Goal: Use online tool/utility

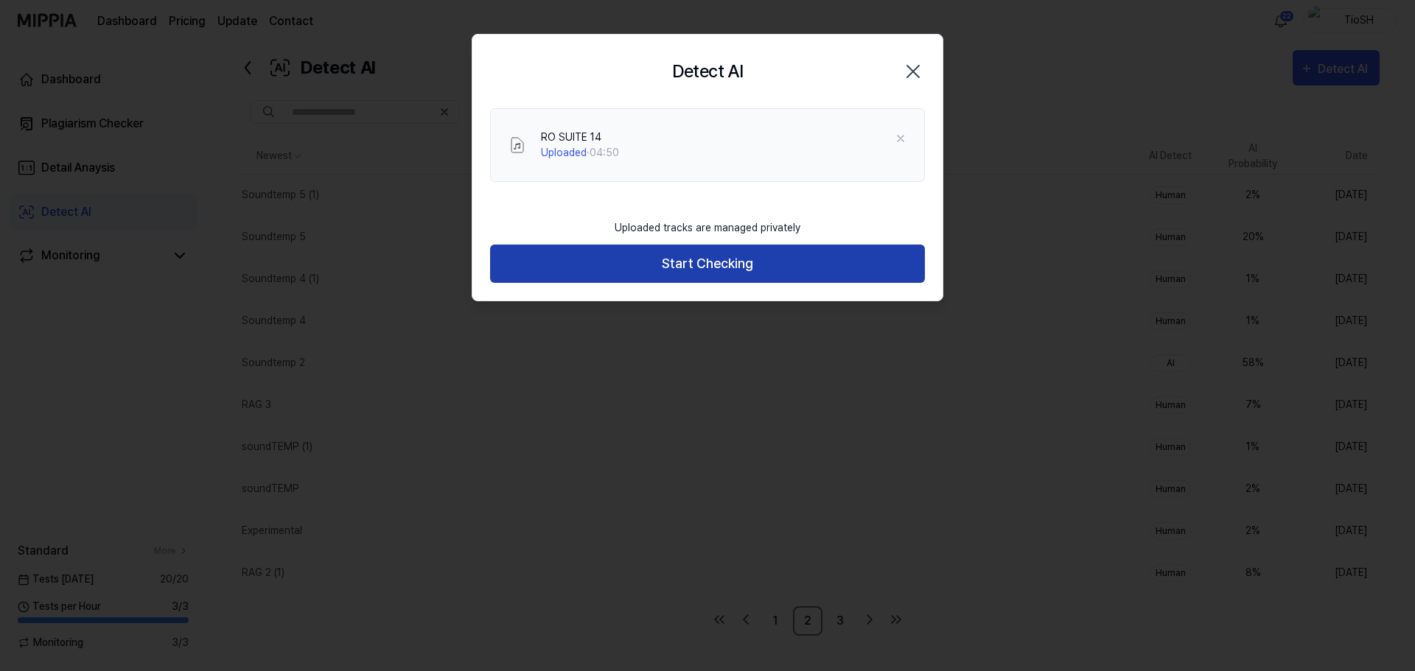
click at [749, 263] on button "Start Checking" at bounding box center [707, 264] width 435 height 39
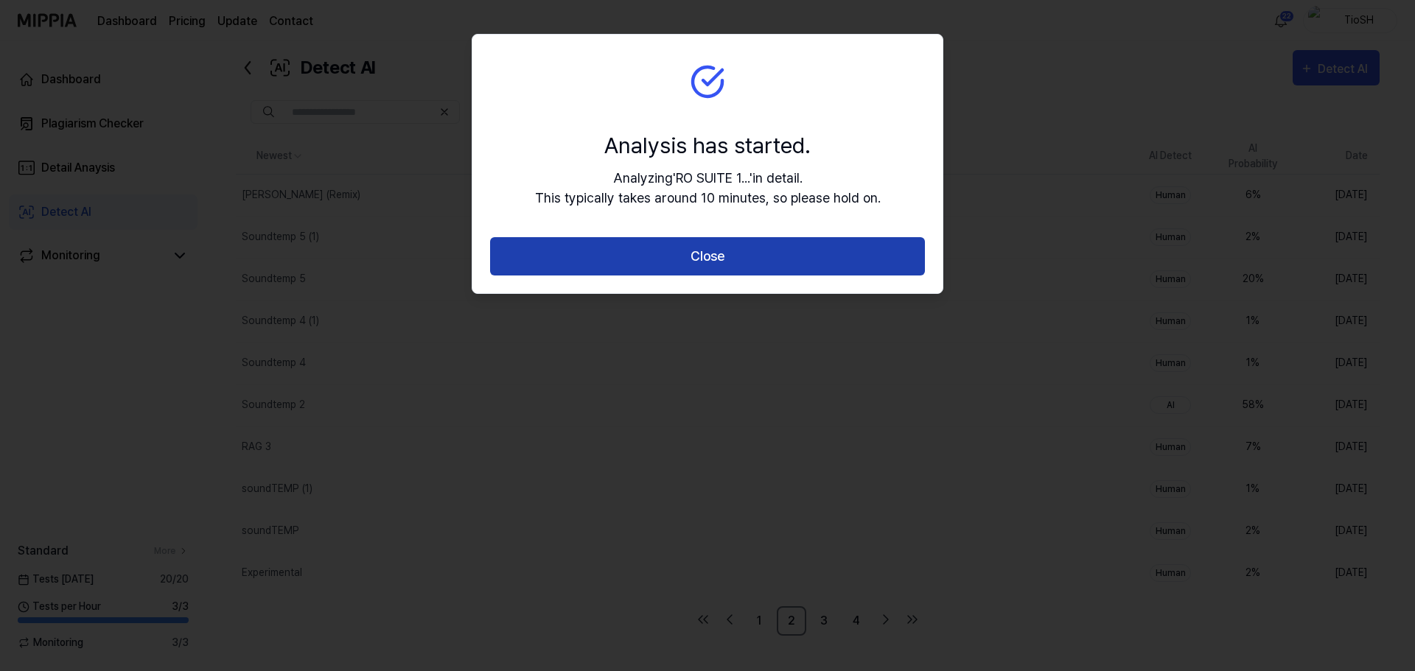
click at [721, 267] on button "Close" at bounding box center [707, 256] width 435 height 39
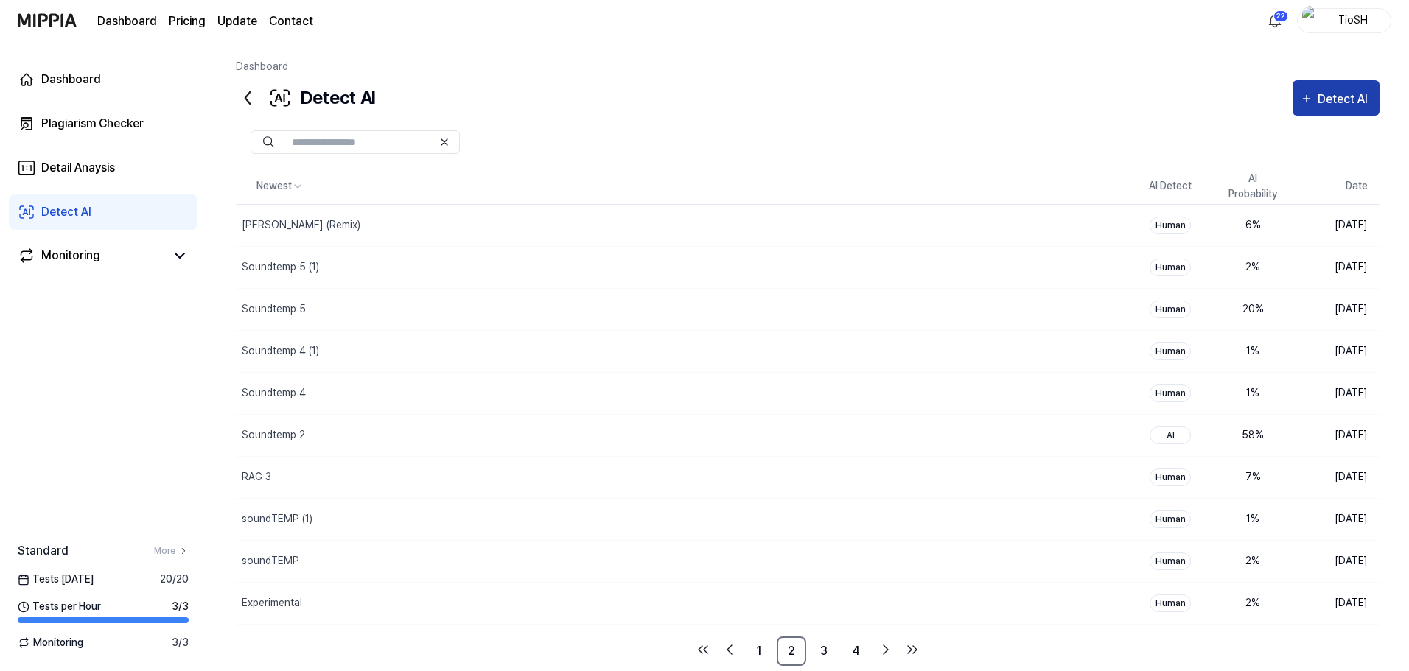
click at [1302, 105] on icon "button" at bounding box center [1306, 99] width 13 height 18
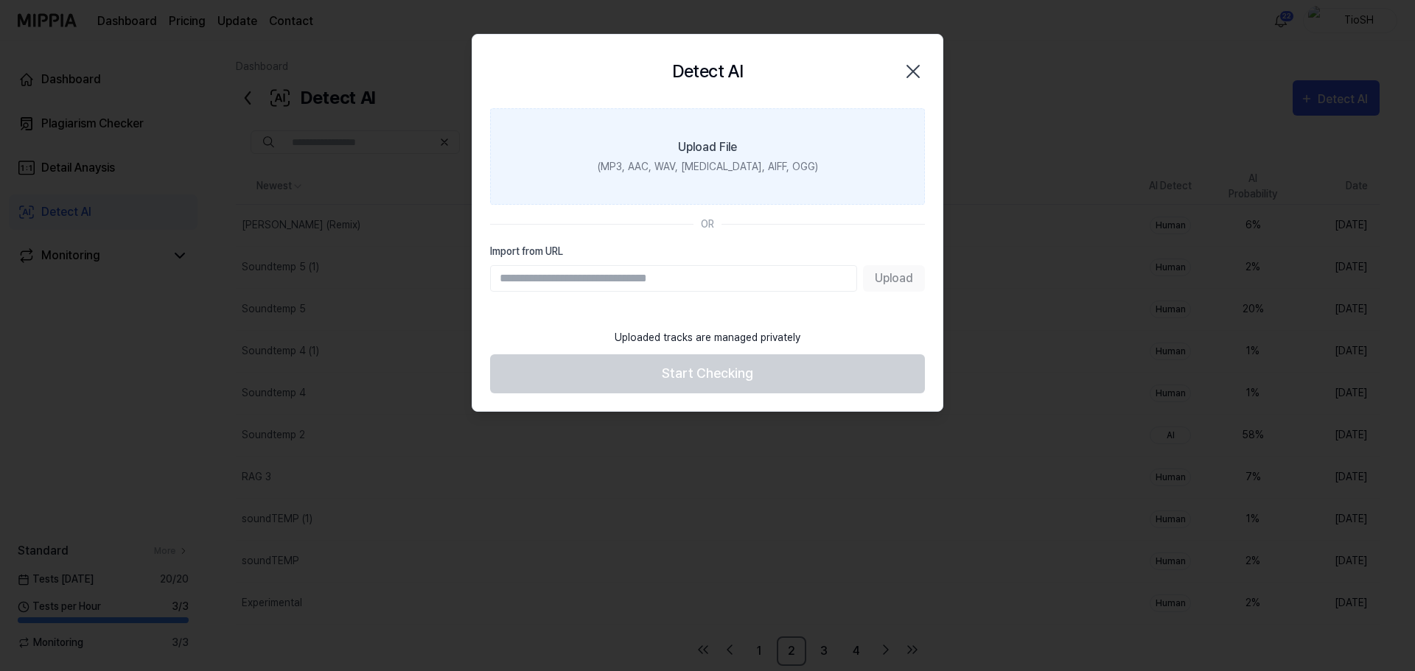
click at [741, 145] on label "Upload File (MP3, AAC, WAV, [MEDICAL_DATA], AIFF, OGG)" at bounding box center [707, 156] width 435 height 97
click at [0, 0] on input "Upload File (MP3, AAC, WAV, [MEDICAL_DATA], AIFF, OGG)" at bounding box center [0, 0] width 0 height 0
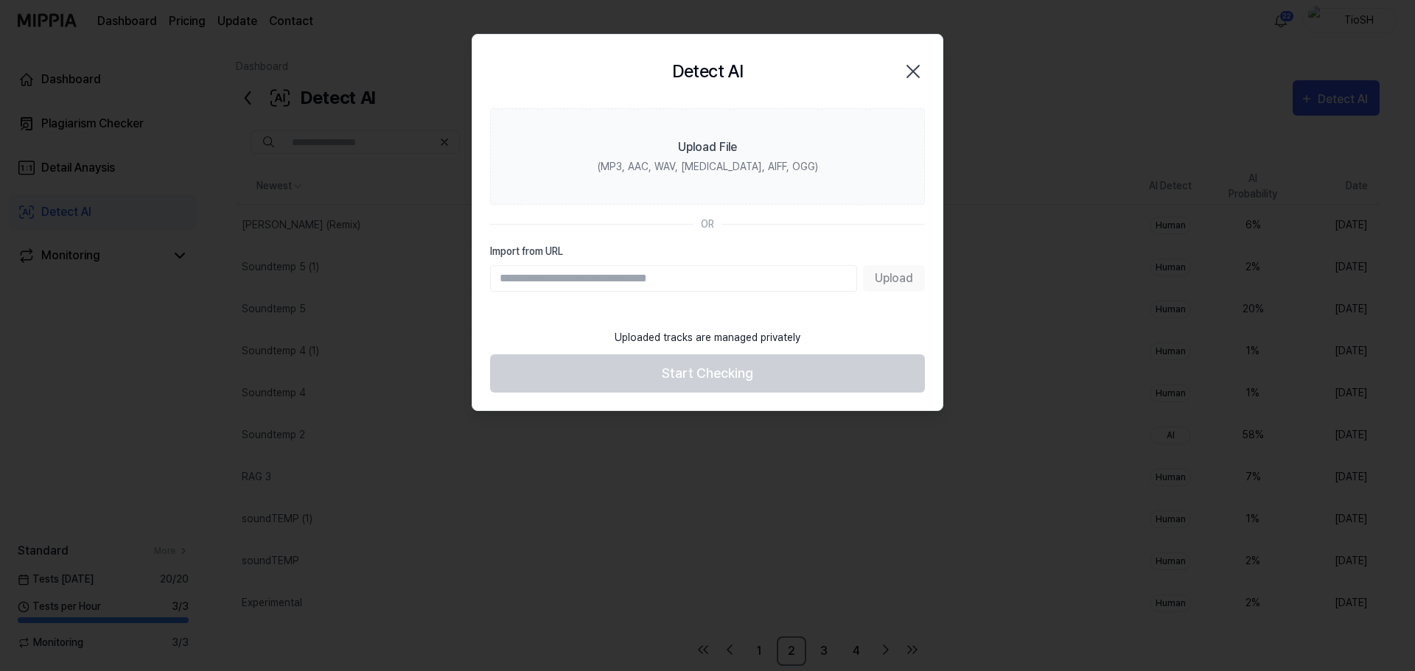
click at [1003, 157] on div at bounding box center [707, 335] width 1415 height 671
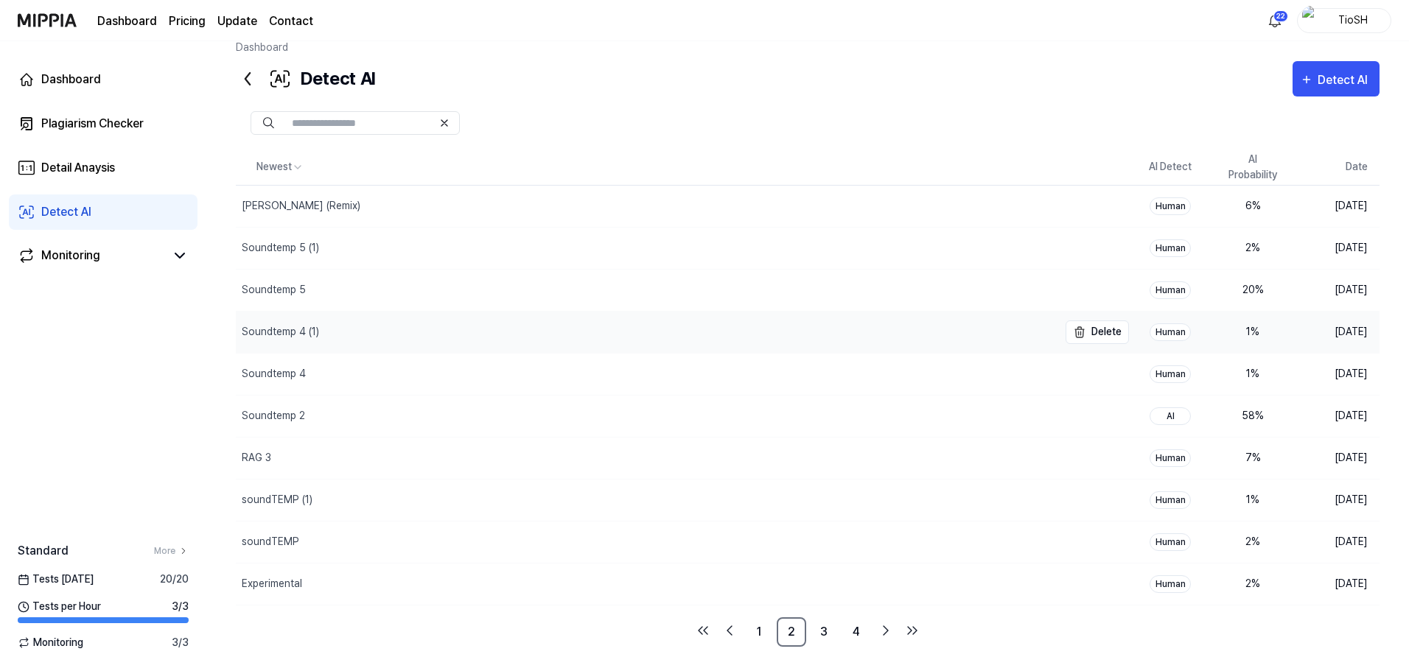
scroll to position [30, 0]
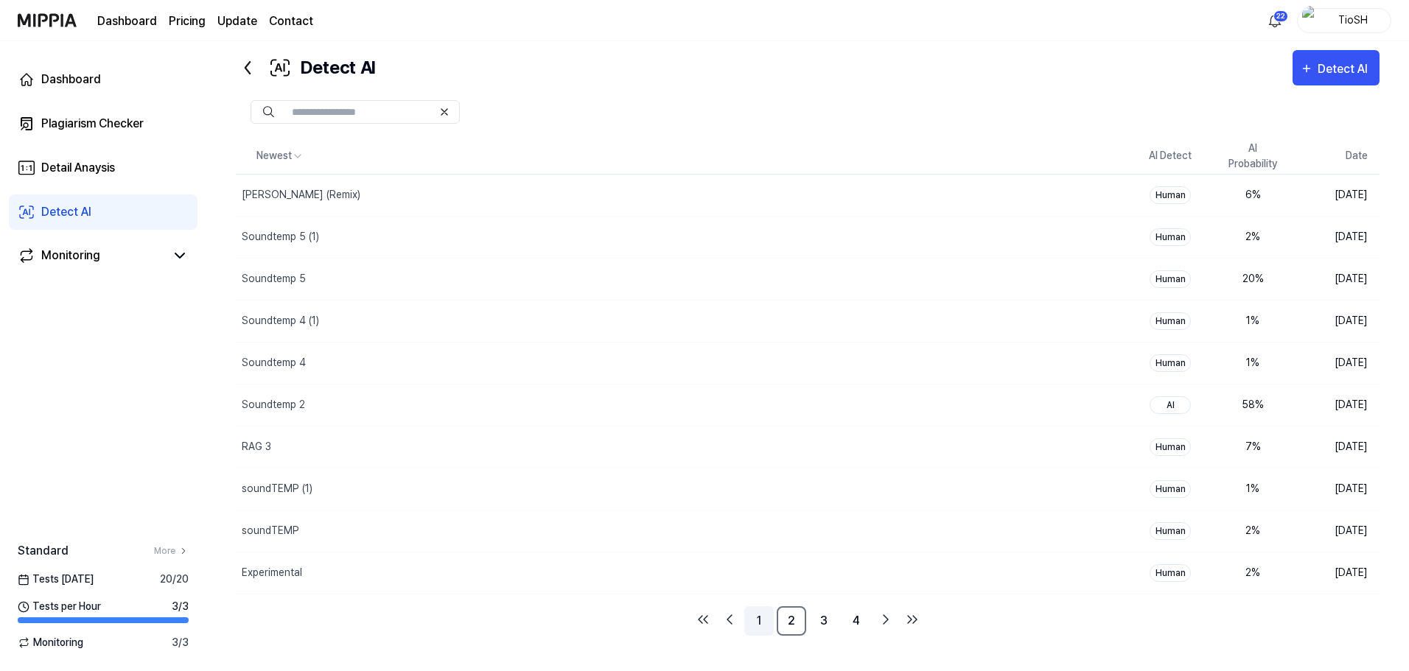
click at [763, 612] on link "1" at bounding box center [758, 620] width 29 height 29
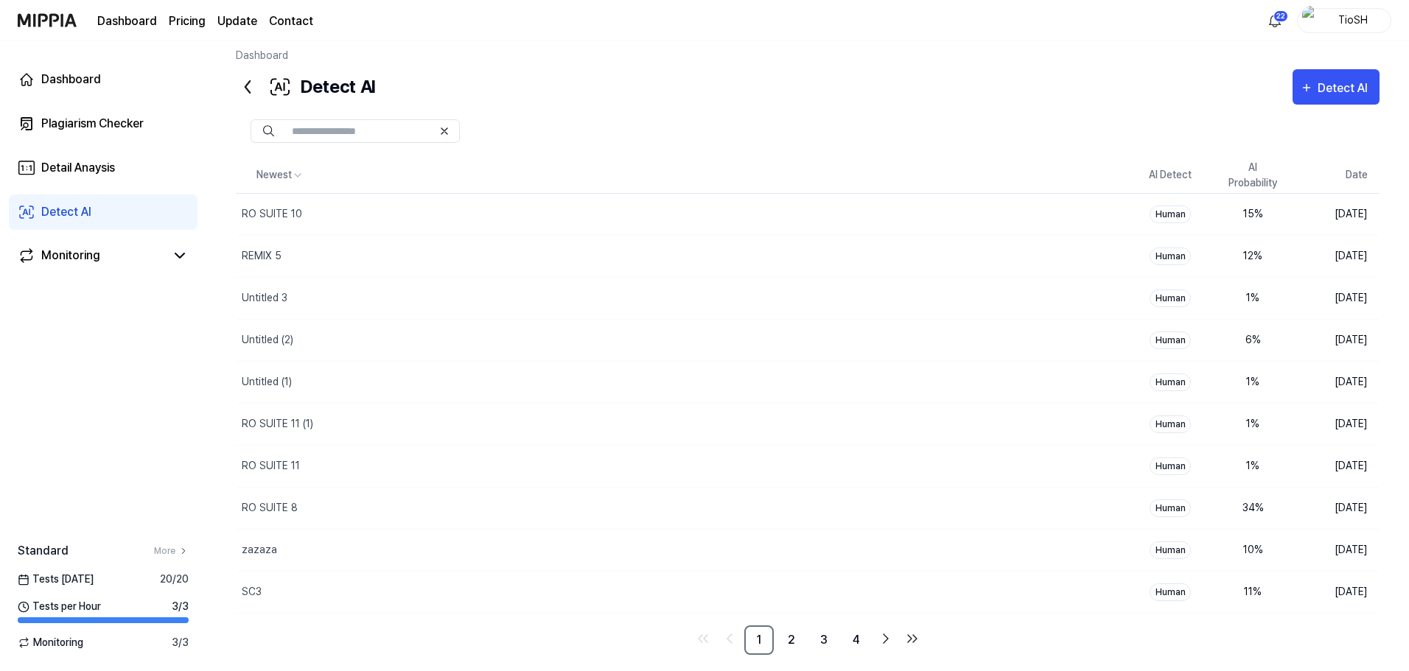
scroll to position [0, 0]
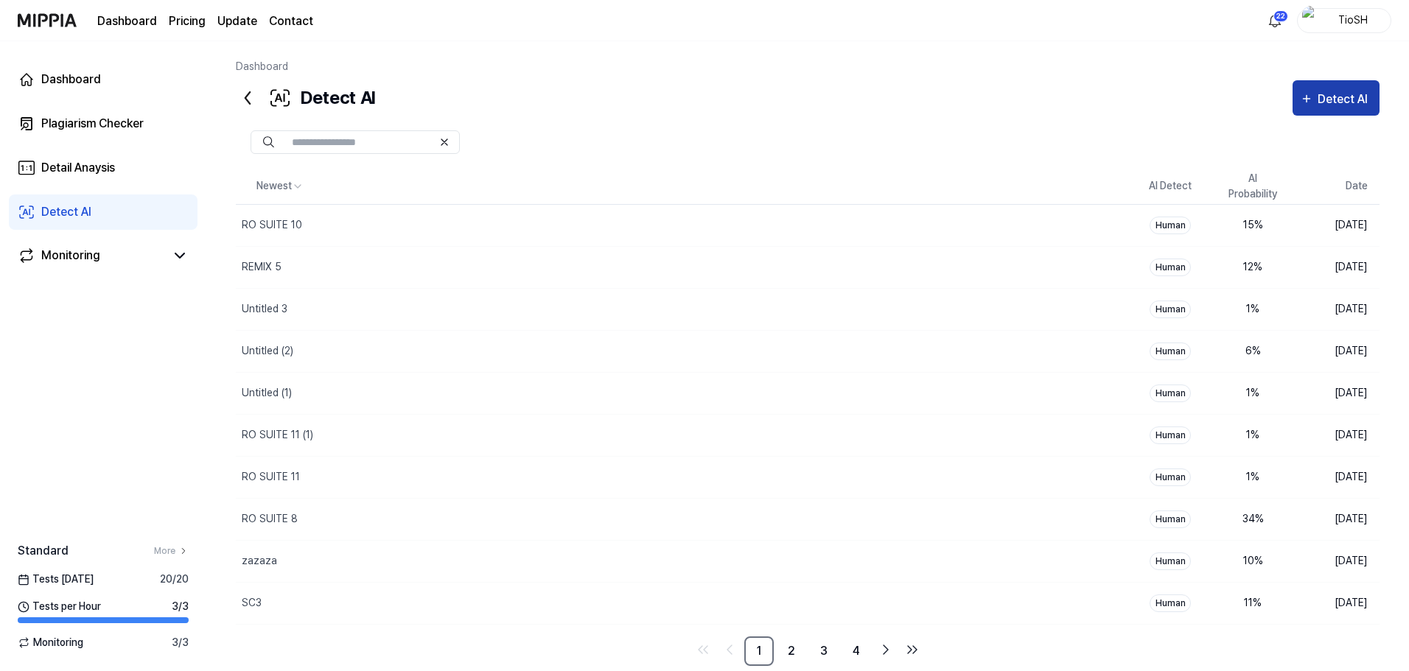
click at [1350, 99] on div "Detect AI" at bounding box center [1345, 99] width 55 height 19
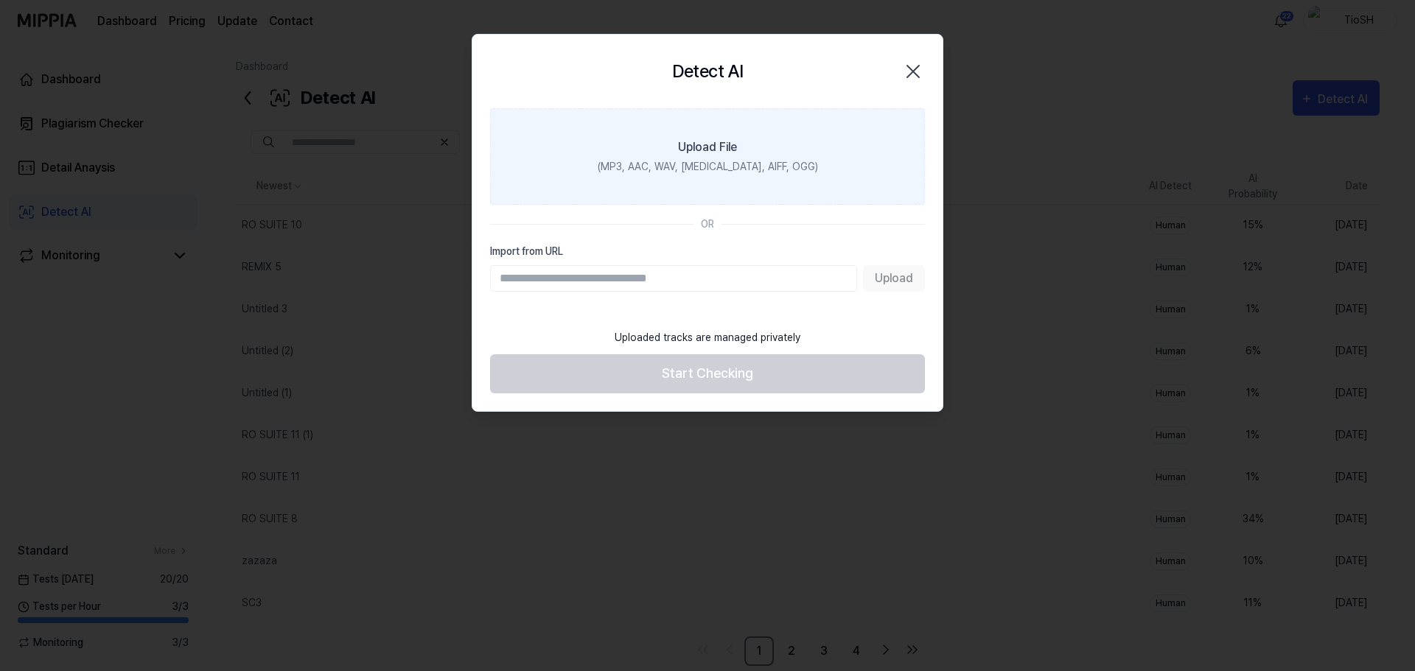
click at [650, 172] on div "(MP3, AAC, WAV, [MEDICAL_DATA], AIFF, OGG)" at bounding box center [708, 166] width 220 height 15
click at [0, 0] on input "Upload File (MP3, AAC, WAV, [MEDICAL_DATA], AIFF, OGG)" at bounding box center [0, 0] width 0 height 0
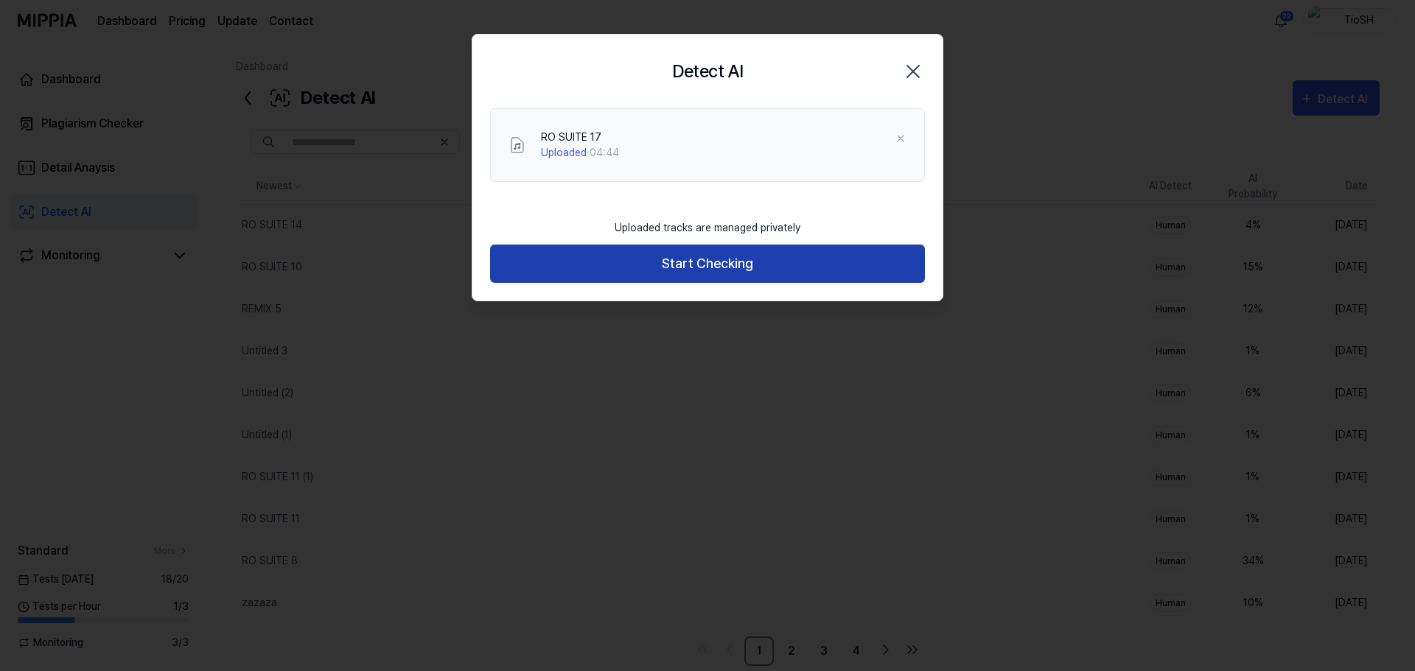
click at [700, 274] on button "Start Checking" at bounding box center [707, 264] width 435 height 39
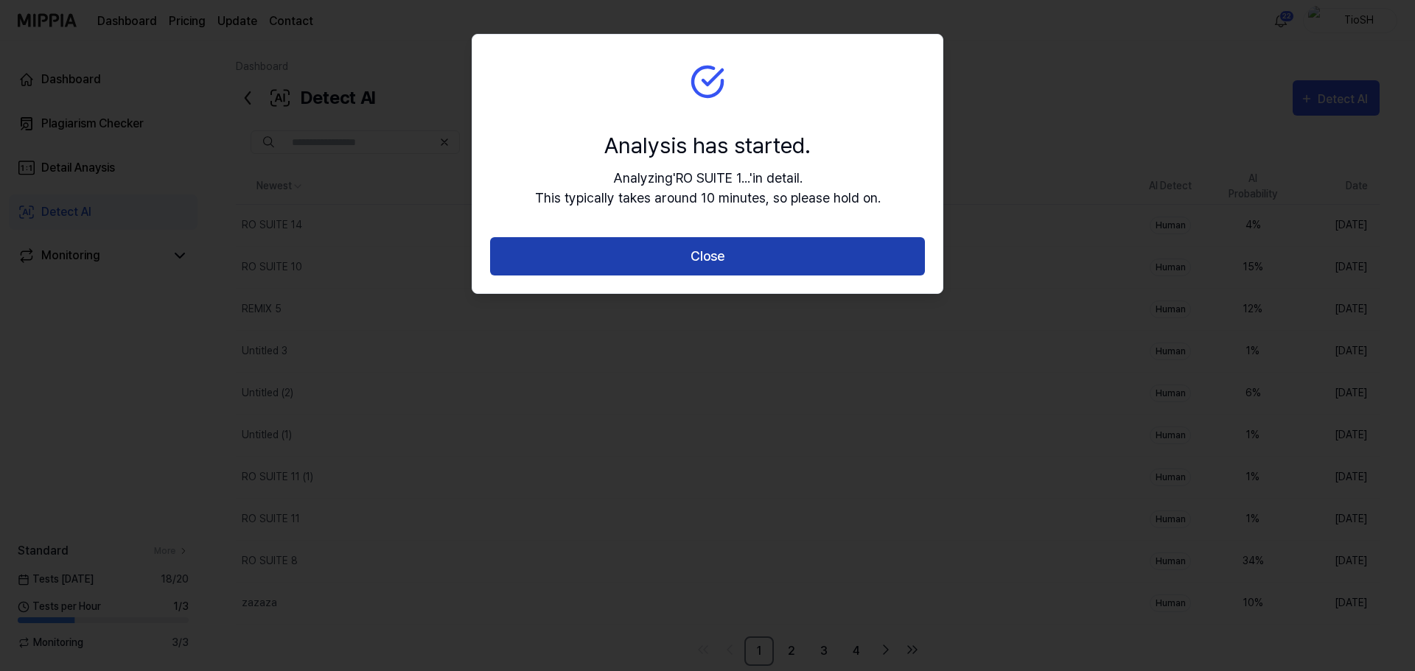
click at [711, 256] on button "Close" at bounding box center [707, 256] width 435 height 39
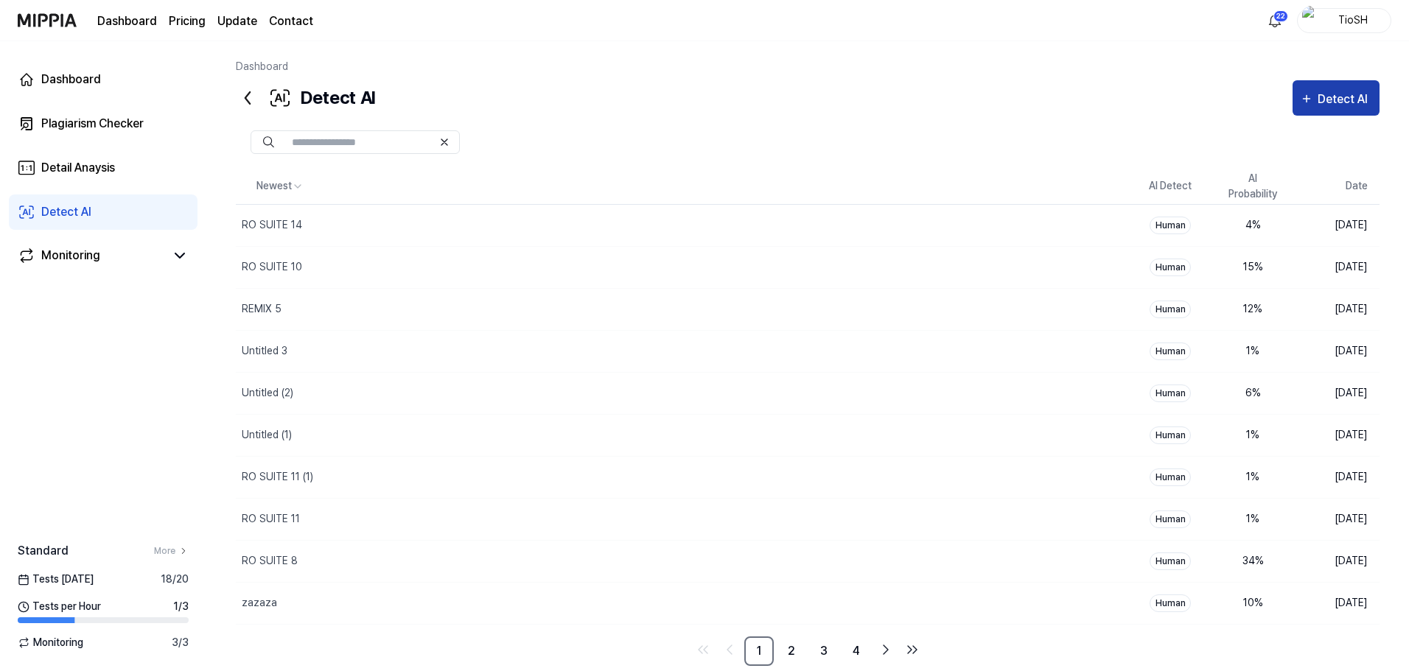
click at [1306, 105] on icon "button" at bounding box center [1306, 99] width 13 height 18
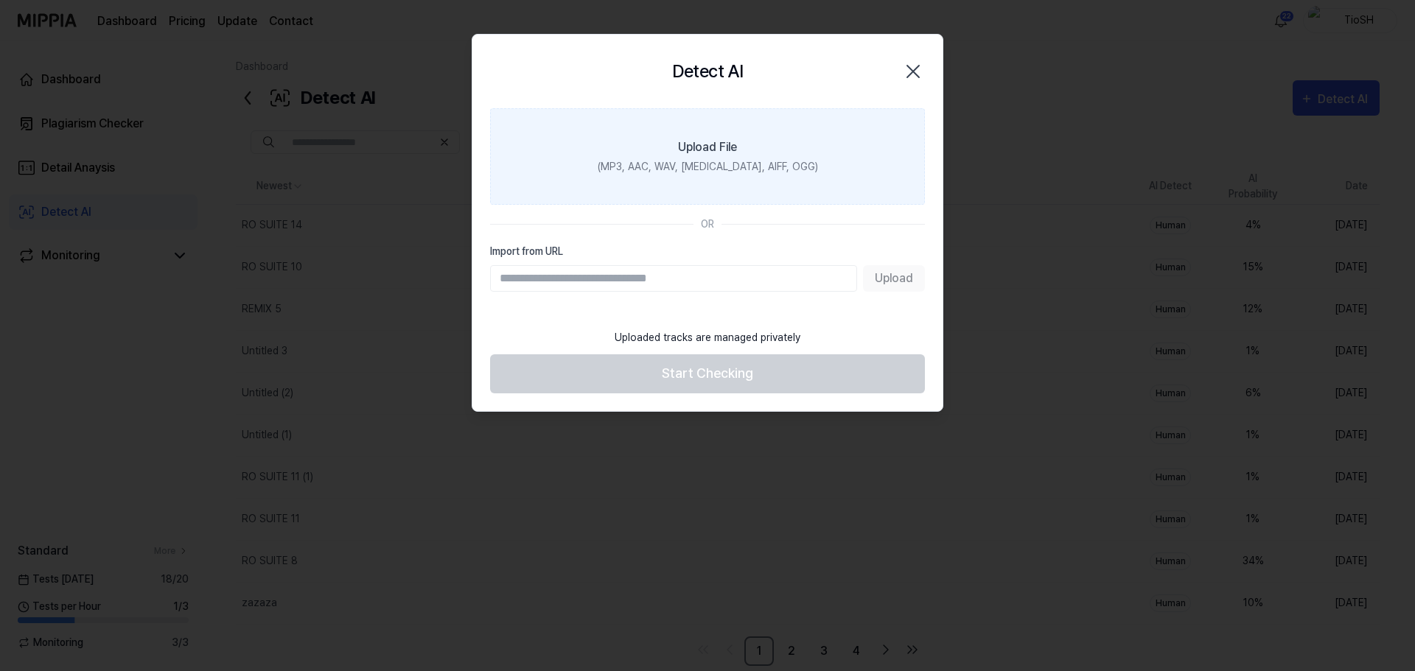
click at [772, 179] on label "Upload File (MP3, AAC, WAV, [MEDICAL_DATA], AIFF, OGG)" at bounding box center [707, 156] width 435 height 97
click at [0, 0] on input "Upload File (MP3, AAC, WAV, [MEDICAL_DATA], AIFF, OGG)" at bounding box center [0, 0] width 0 height 0
click at [716, 186] on label "Upload File (MP3, AAC, WAV, [MEDICAL_DATA], AIFF, OGG)" at bounding box center [707, 156] width 435 height 97
click at [0, 0] on input "Upload File (MP3, AAC, WAV, [MEDICAL_DATA], AIFF, OGG)" at bounding box center [0, 0] width 0 height 0
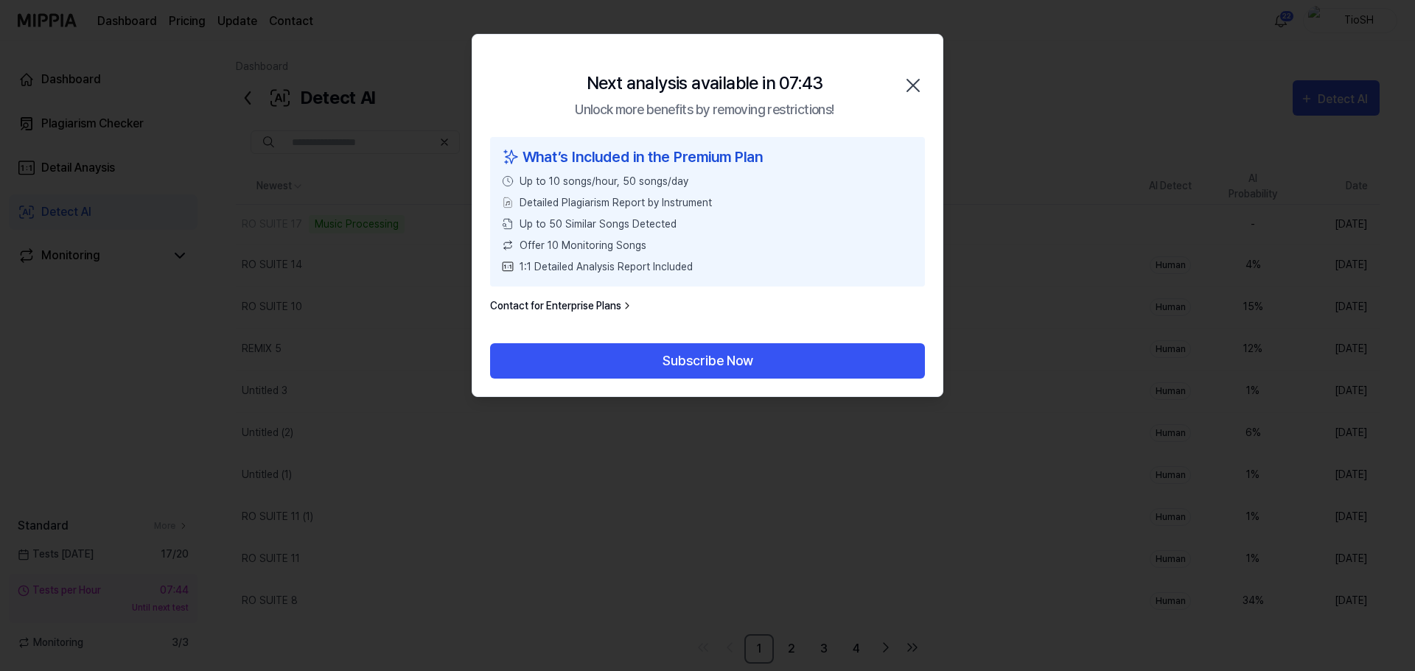
click at [909, 80] on icon "button" at bounding box center [913, 86] width 24 height 24
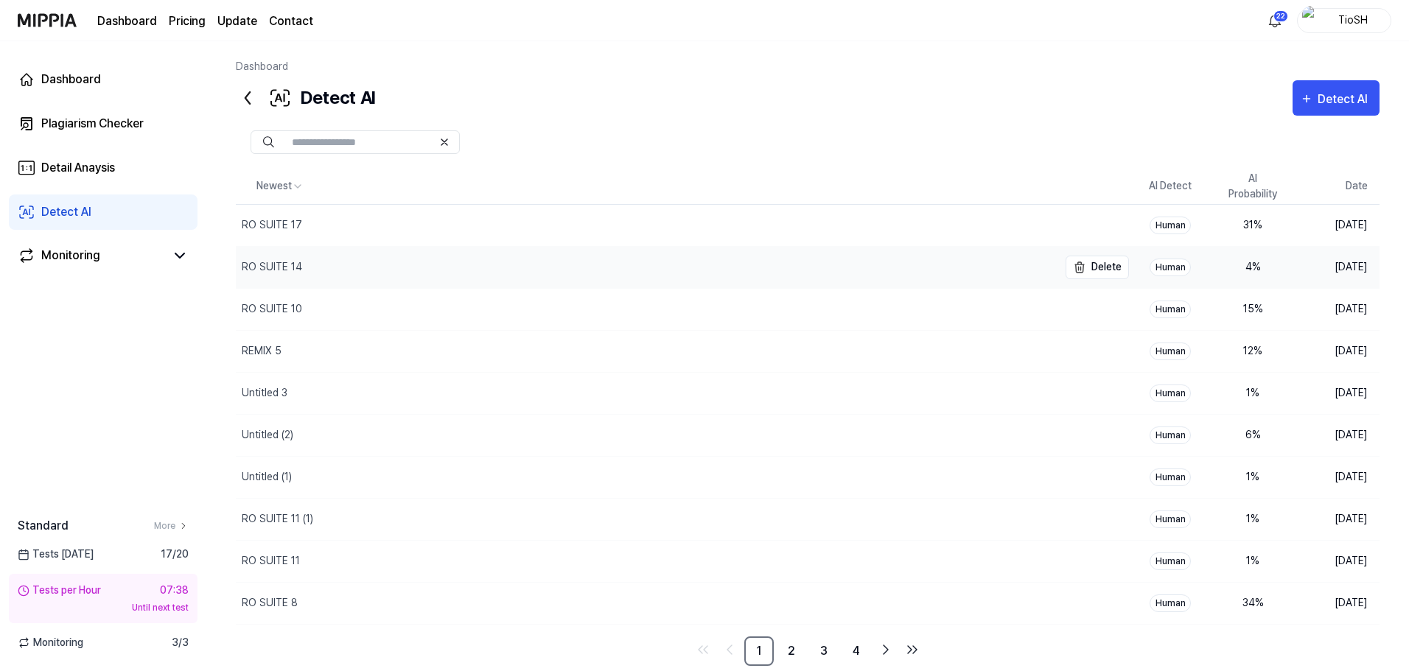
click at [472, 280] on div "RO SUITE 14" at bounding box center [647, 267] width 822 height 41
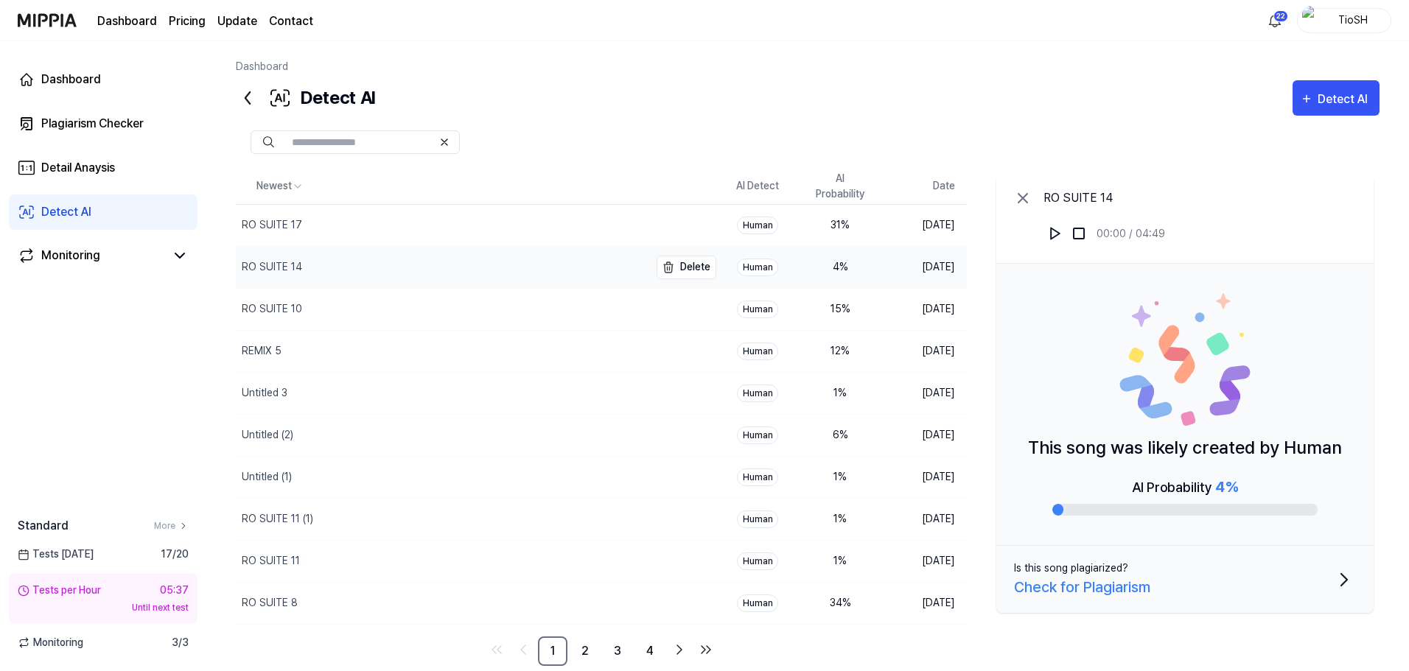
click at [544, 256] on div "RO SUITE 14" at bounding box center [442, 267] width 413 height 41
click at [1051, 237] on img at bounding box center [1055, 233] width 15 height 15
click at [1059, 228] on img at bounding box center [1055, 233] width 15 height 15
click at [1052, 230] on img at bounding box center [1055, 233] width 15 height 15
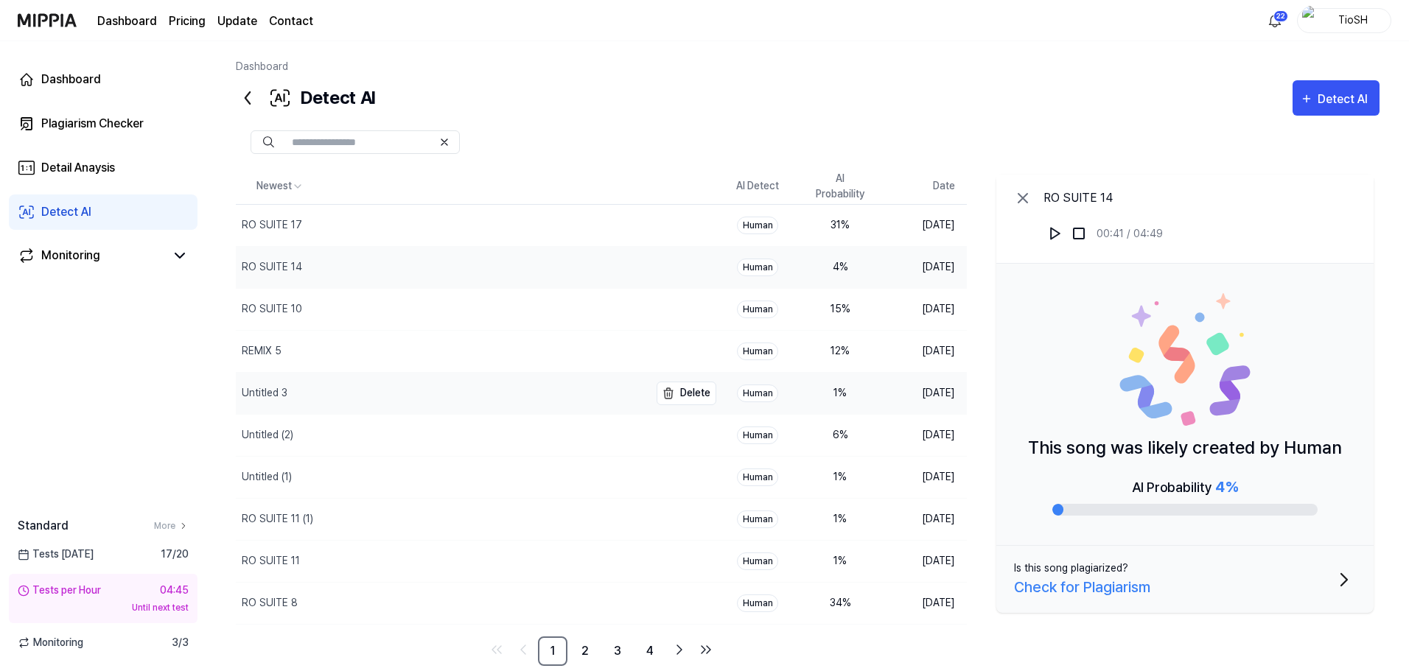
click at [368, 403] on div "Untitled 3" at bounding box center [442, 393] width 413 height 41
click at [1058, 232] on img at bounding box center [1055, 233] width 15 height 15
click at [1057, 239] on img at bounding box center [1055, 233] width 15 height 15
